Goal: Find specific page/section: Find specific page/section

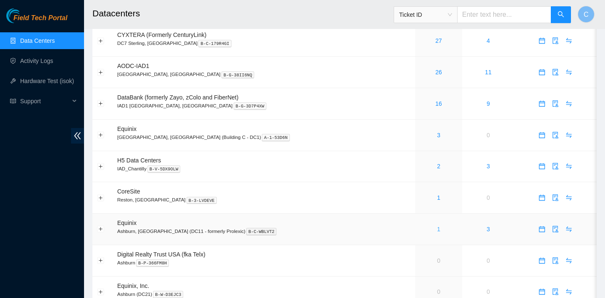
scroll to position [129, 0]
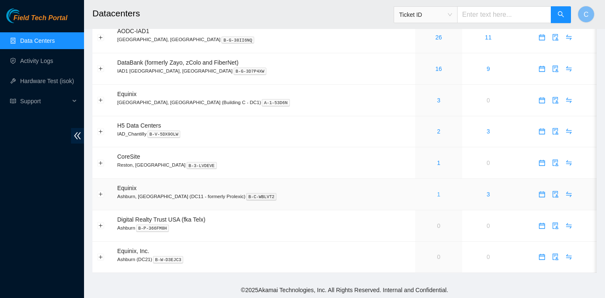
click at [437, 192] on link "1" at bounding box center [438, 194] width 3 height 7
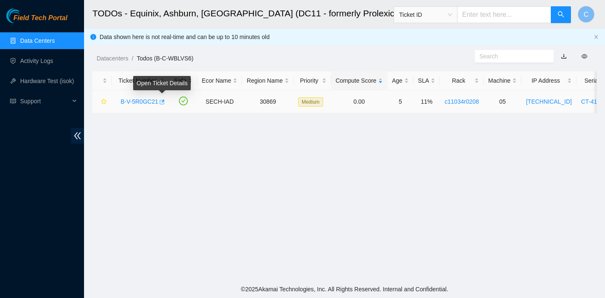
click at [162, 100] on icon "button" at bounding box center [162, 102] width 5 height 5
click at [49, 42] on link "Data Centers" at bounding box center [37, 40] width 34 height 7
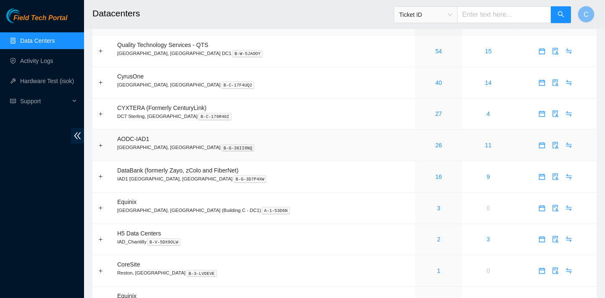
scroll to position [21, 0]
click at [435, 49] on link "54" at bounding box center [438, 50] width 7 height 7
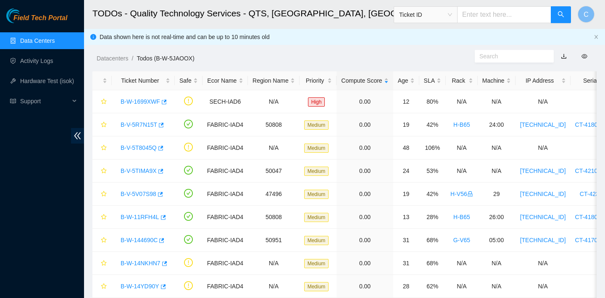
click at [52, 38] on link "Data Centers" at bounding box center [37, 40] width 34 height 7
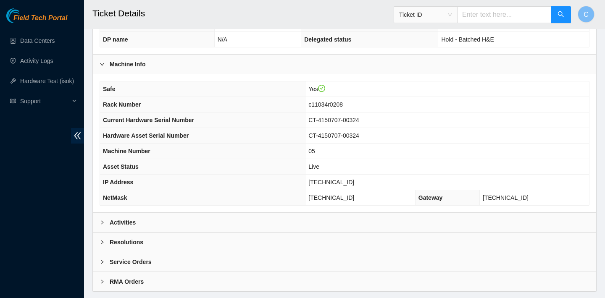
scroll to position [225, 0]
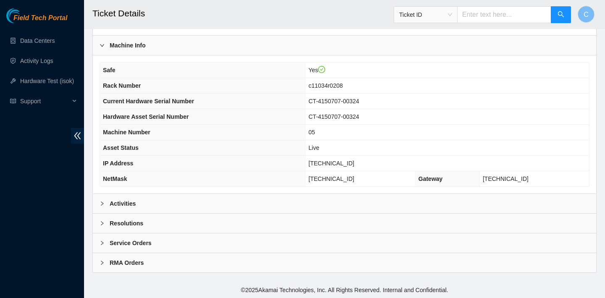
click at [218, 205] on div "Activities" at bounding box center [344, 203] width 503 height 19
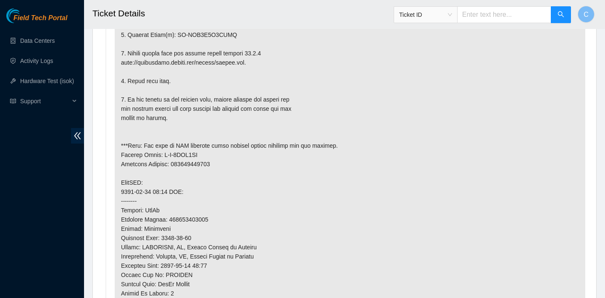
scroll to position [702, 0]
